Goal: Transaction & Acquisition: Purchase product/service

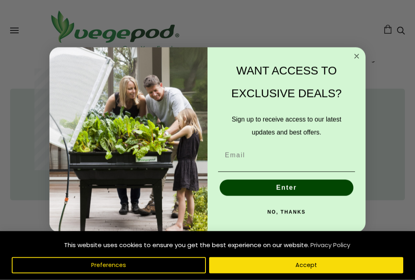
scroll to position [341, 0]
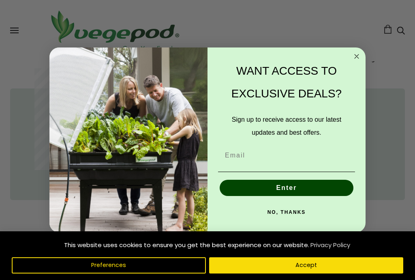
click at [353, 61] on circle "Close dialog" at bounding box center [357, 56] width 9 height 9
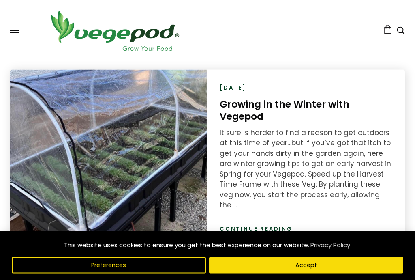
scroll to position [1064, 0]
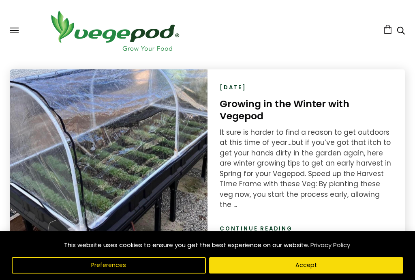
click at [273, 225] on link "Continue reading" at bounding box center [256, 229] width 73 height 8
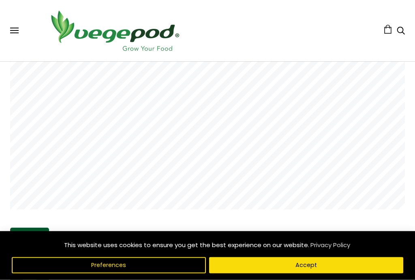
scroll to position [174, 0]
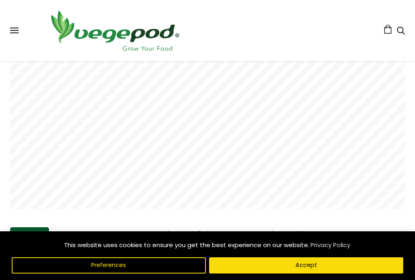
click at [335, 273] on button "Accept" at bounding box center [306, 265] width 194 height 16
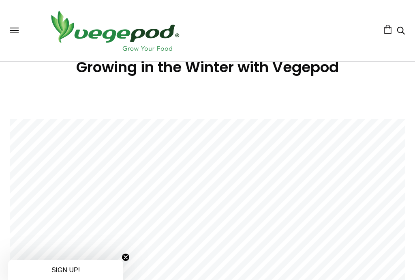
scroll to position [0, 0]
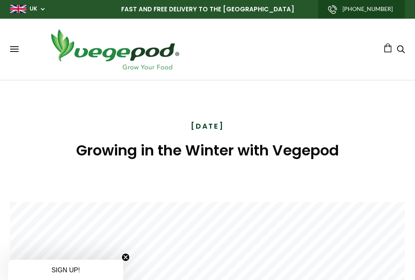
click at [15, 42] on div "Shop Vegepod Bundles Vegepods Stands & Trolleys Kitchen Garden Accessories & Ot…" at bounding box center [207, 49] width 395 height 45
click at [3, 60] on div "Shop Vegepod Bundles Vegepods Stands & Trolleys Kitchen Garden Accessories & Ot…" at bounding box center [207, 49] width 415 height 45
click at [10, 48] on button at bounding box center [14, 49] width 9 height 6
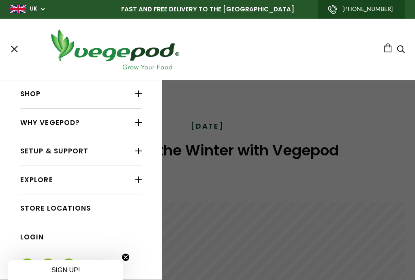
click at [69, 90] on link "Shop" at bounding box center [81, 93] width 122 height 15
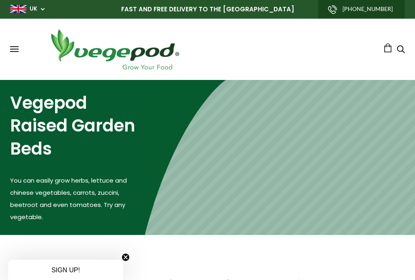
click at [13, 48] on button at bounding box center [14, 49] width 9 height 6
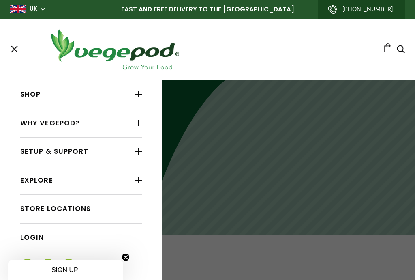
click at [140, 95] on div at bounding box center [139, 94] width 6 height 11
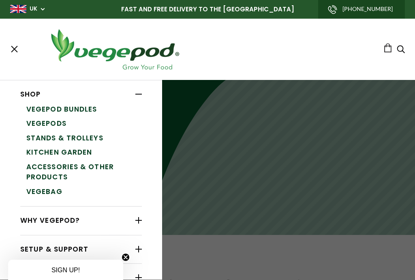
click at [99, 169] on link "Accessories & Other Products" at bounding box center [84, 172] width 116 height 25
click at [92, 166] on link "Accessories & Other Products" at bounding box center [84, 172] width 116 height 25
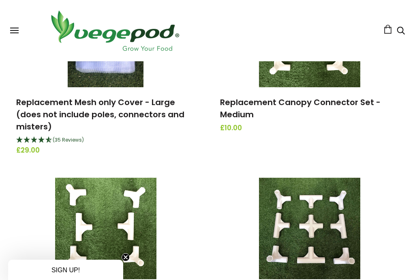
scroll to position [1123, 0]
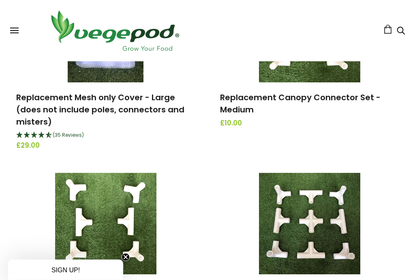
click at [394, 210] on link at bounding box center [309, 223] width 191 height 101
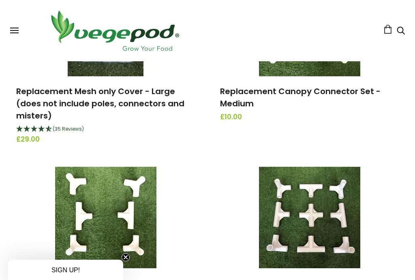
scroll to position [1129, 0]
